Goal: Unclear: Browse casually

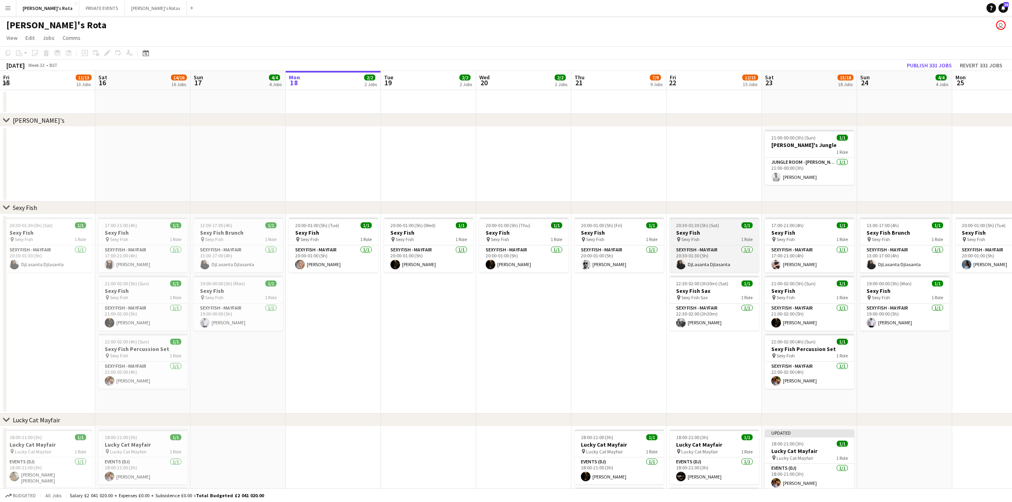
scroll to position [0, 190]
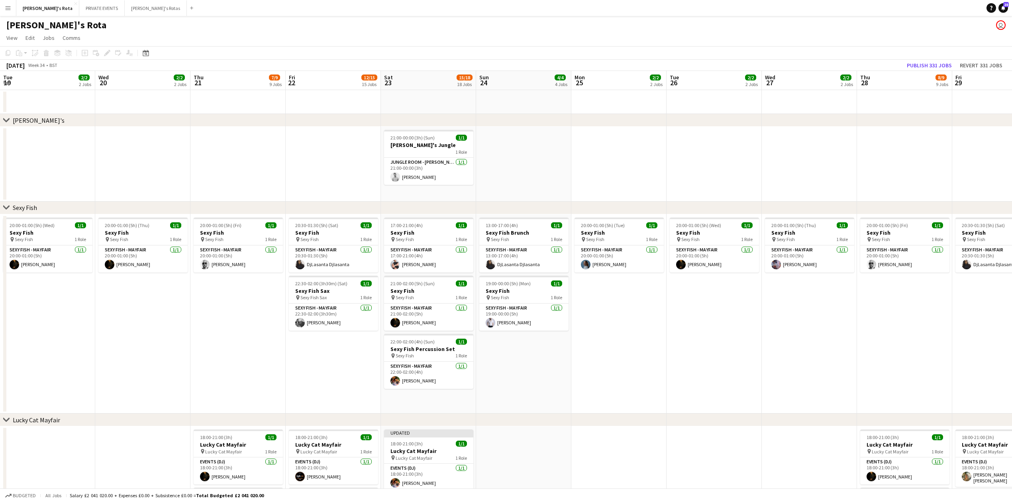
drag, startPoint x: 479, startPoint y: 184, endPoint x: 805, endPoint y: 188, distance: 326.4
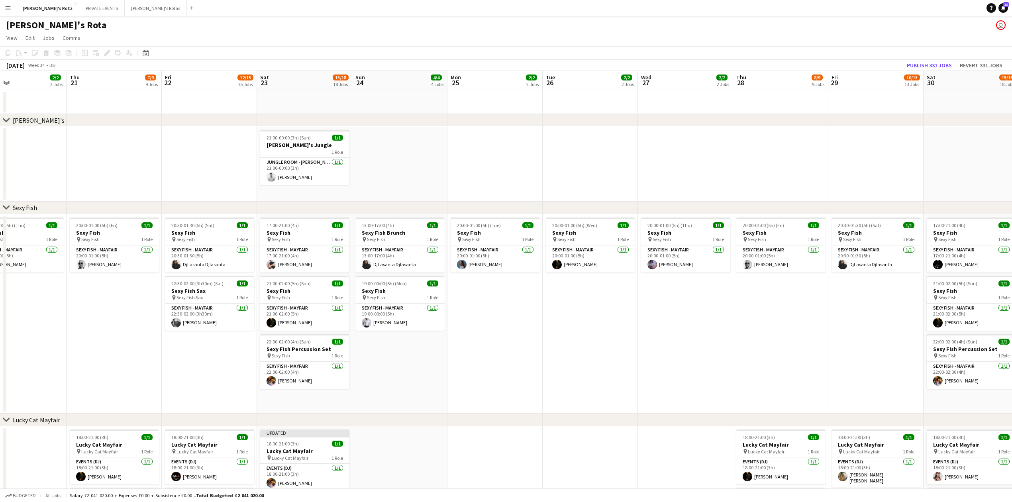
drag, startPoint x: 702, startPoint y: 184, endPoint x: 303, endPoint y: 197, distance: 399.1
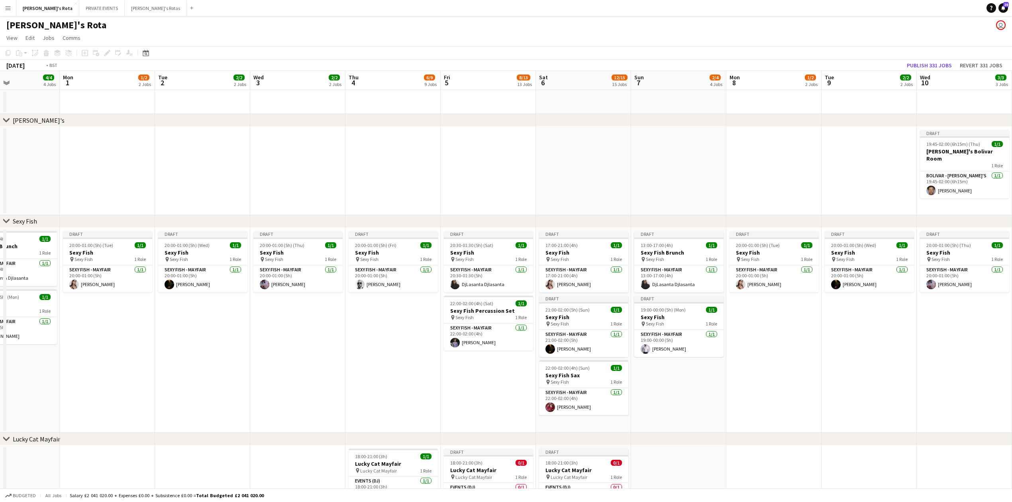
drag, startPoint x: 830, startPoint y: 170, endPoint x: 244, endPoint y: 179, distance: 585.4
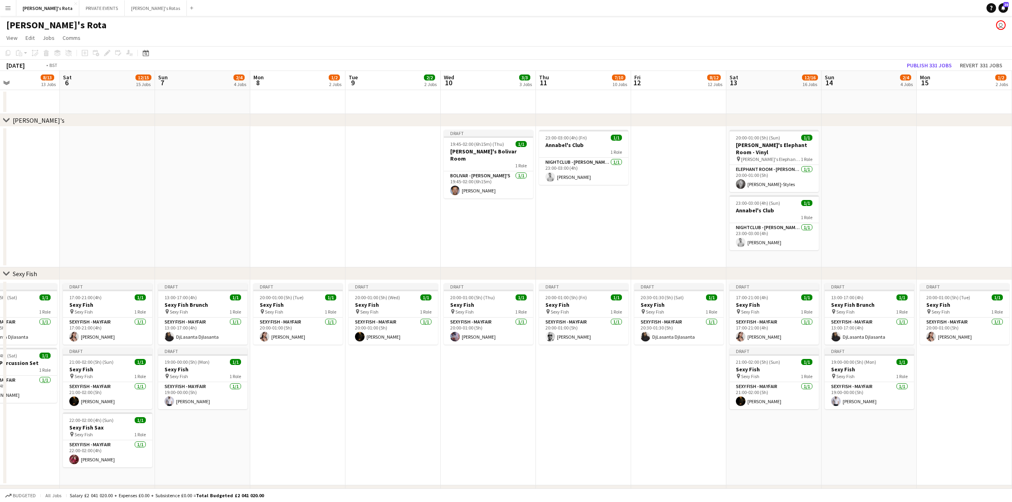
drag, startPoint x: 311, startPoint y: 147, endPoint x: 292, endPoint y: 161, distance: 24.5
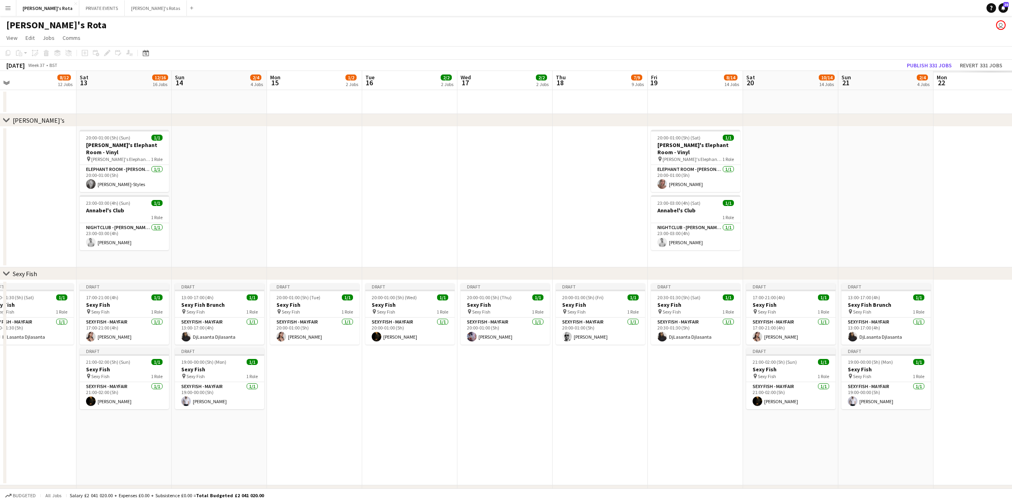
scroll to position [0, 209]
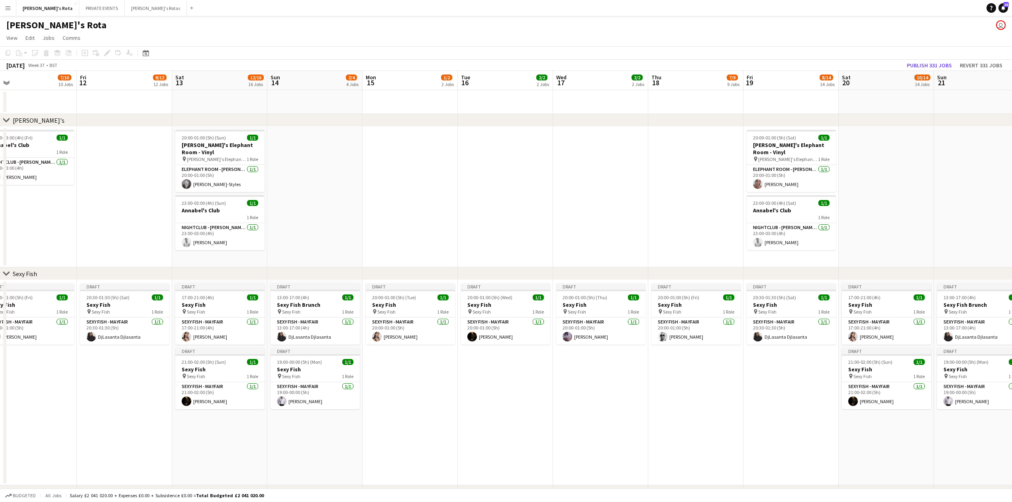
drag, startPoint x: 606, startPoint y: 145, endPoint x: 226, endPoint y: 157, distance: 380.7
